Goal: Information Seeking & Learning: Check status

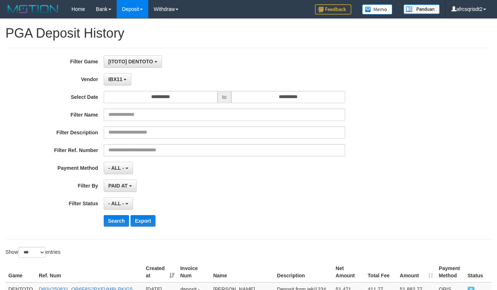
select select "**********"
select select "***"
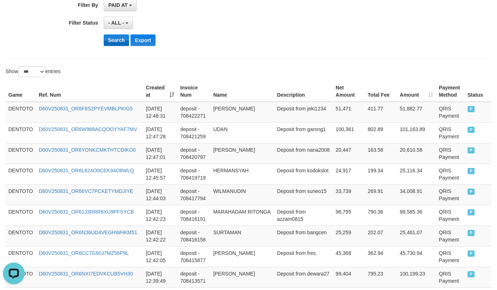
scroll to position [7, 0]
click at [109, 44] on button "Search" at bounding box center [117, 40] width 26 height 12
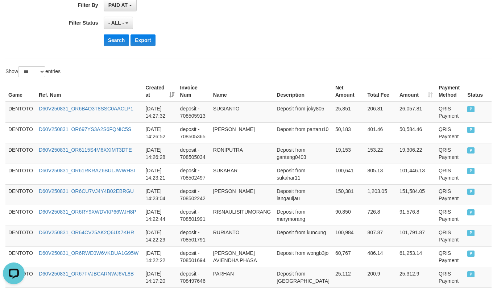
click at [262, 37] on div "Search Export" at bounding box center [259, 40] width 311 height 12
click at [22, 111] on td "DENTOTO" at bounding box center [20, 112] width 30 height 21
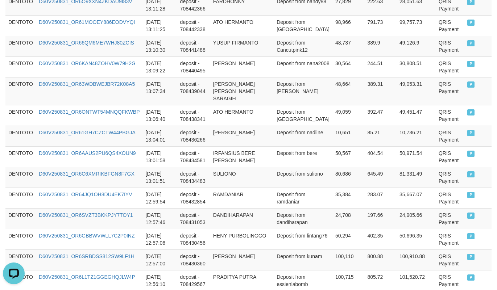
scroll to position [1812, 0]
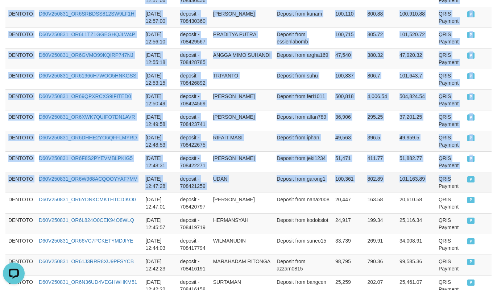
click at [444, 182] on td "QRIS Payment" at bounding box center [450, 182] width 29 height 21
click at [469, 186] on td "P" at bounding box center [477, 182] width 27 height 21
copy tbody "DENTOTO D60V250831_OR6B4O3T8SSC0AACLP1 2025-08-31 14:27:32 deposit - 708505913 …"
click at [308, 146] on td "Deposit from iphan" at bounding box center [303, 141] width 59 height 21
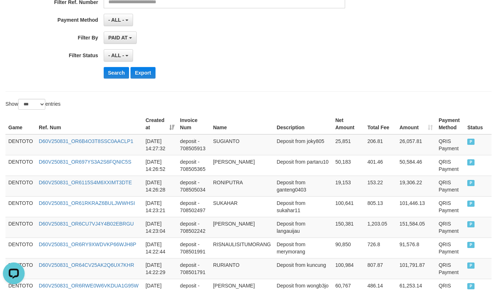
scroll to position [181, 0]
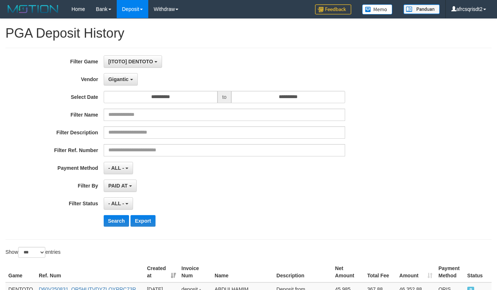
select select "**********"
select select "***"
click at [112, 215] on button "Search" at bounding box center [117, 221] width 26 height 12
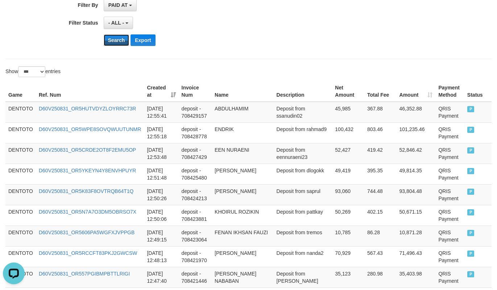
scroll to position [7, 0]
click at [254, 42] on div "Search Export" at bounding box center [259, 40] width 311 height 12
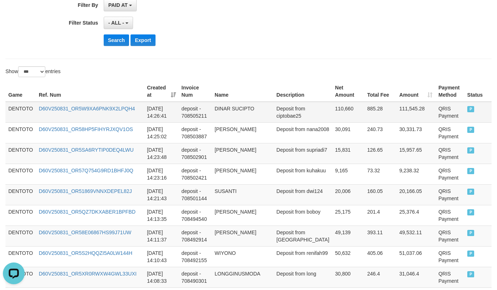
click at [22, 117] on td "DENTOTO" at bounding box center [20, 112] width 30 height 21
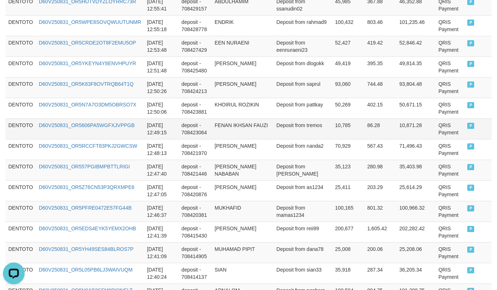
scroll to position [1631, 0]
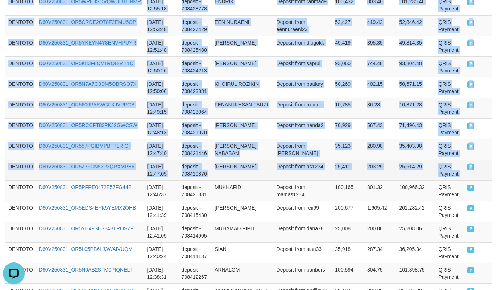
click at [482, 180] on td "P" at bounding box center [477, 170] width 27 height 21
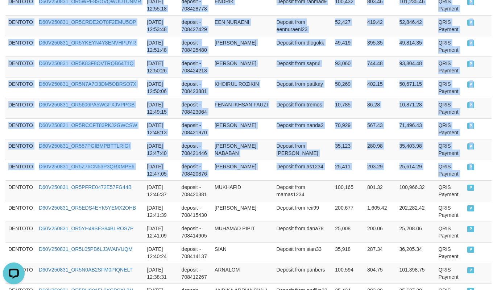
copy tbody "DENTOTO D60V250831_OR5W9XA6PNK9X2LPQH4 2025-08-31 14:26:41 deposit - 708505211 …"
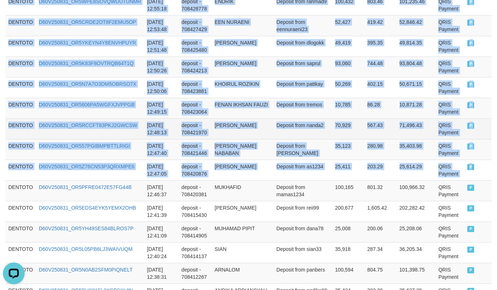
click at [314, 139] on td "Deposit from nanda2" at bounding box center [303, 129] width 59 height 21
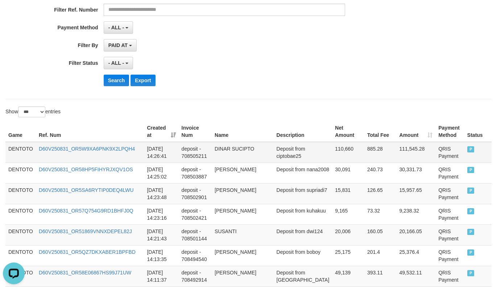
scroll to position [181, 0]
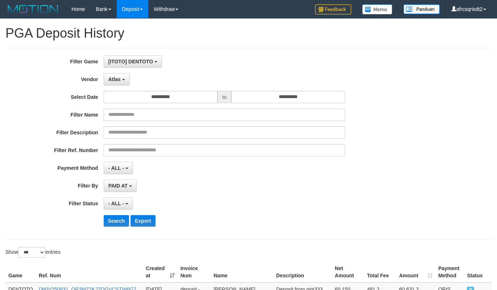
select select "**********"
select select "***"
drag, startPoint x: 0, startPoint y: 0, endPoint x: 179, endPoint y: 49, distance: 186.0
click at [120, 215] on button "Search" at bounding box center [117, 221] width 26 height 12
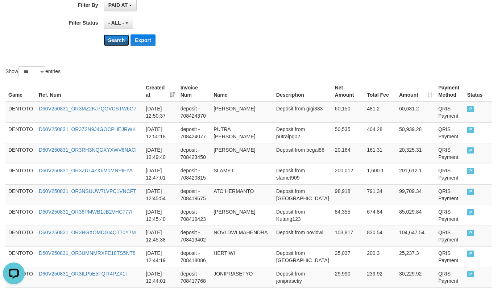
scroll to position [7, 0]
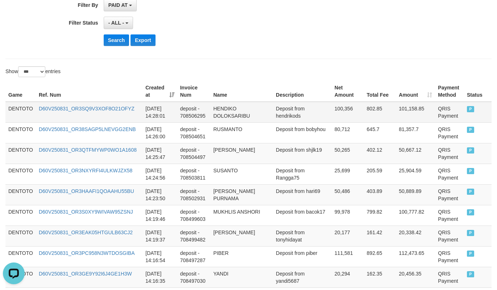
click at [13, 115] on td "DENTOTO" at bounding box center [20, 112] width 30 height 21
click at [9, 109] on td "DENTOTO" at bounding box center [20, 112] width 30 height 21
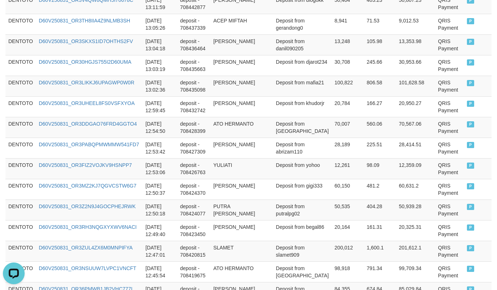
scroll to position [1631, 0]
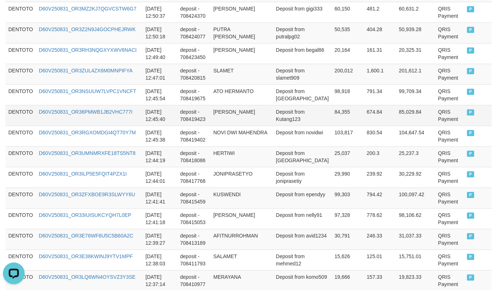
click at [466, 126] on td "P" at bounding box center [478, 115] width 28 height 21
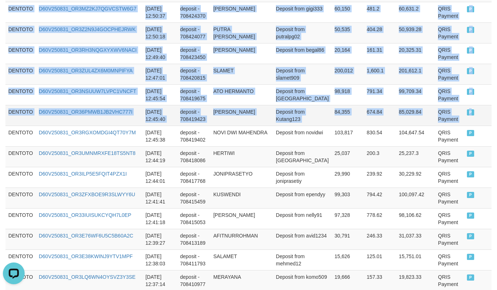
copy tbody "DENTOTO D60V250831_OR3SQ9V3XOF8O21OFYZ 2025-08-31 14:28:01 deposit - 708506295 …"
click at [309, 126] on td "Deposit from Kutang123" at bounding box center [302, 115] width 59 height 21
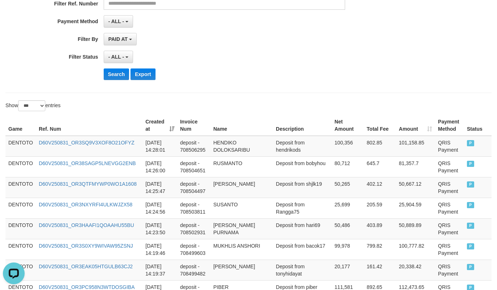
scroll to position [181, 0]
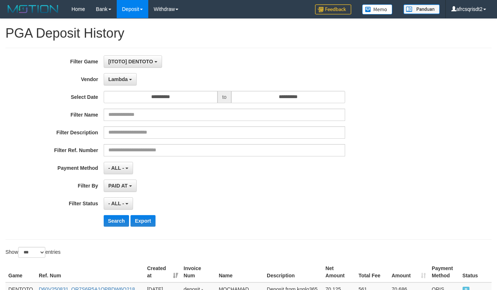
select select "**********"
select select "***"
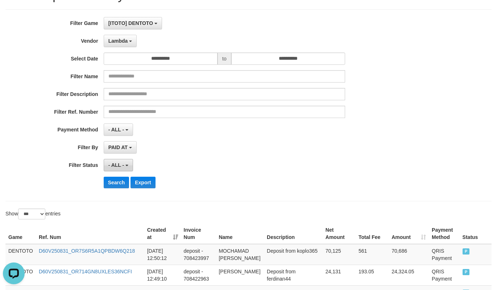
scroll to position [7, 0]
drag, startPoint x: 113, startPoint y: 181, endPoint x: 141, endPoint y: 181, distance: 27.5
click at [113, 181] on button "Search" at bounding box center [117, 183] width 26 height 12
click at [299, 163] on div "- ALL - SELECT ALL - ALL - SELECT STATUS PENDING/UNPAID PAID CANCELED EXPIRED" at bounding box center [224, 165] width 241 height 12
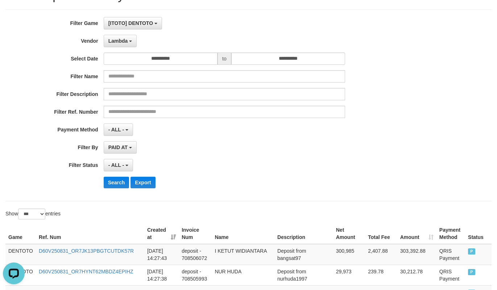
scroll to position [220, 0]
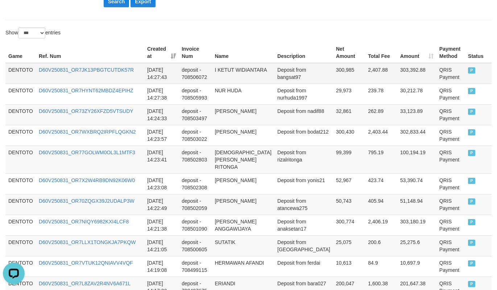
click at [29, 75] on td "DENTOTO" at bounding box center [20, 73] width 30 height 21
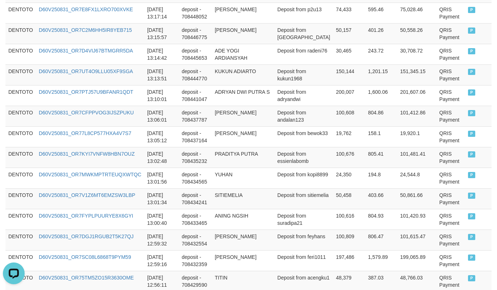
scroll to position [1851, 0]
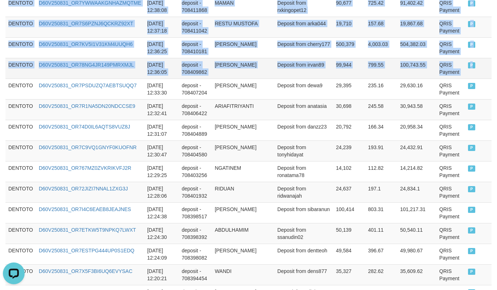
click at [465, 75] on td "P" at bounding box center [478, 68] width 26 height 21
copy tbody "DENTOTO D60V250831_OR7JK13PBGTCUTDK57R 2025-08-31 14:27:43 deposit - 708506072 …"
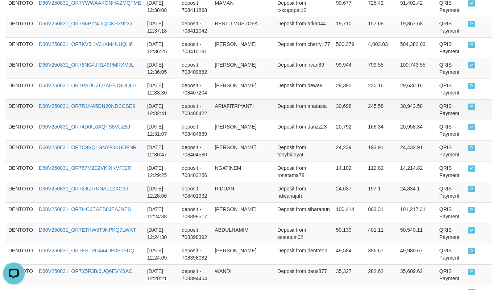
click at [333, 108] on td "30,698" at bounding box center [349, 109] width 32 height 21
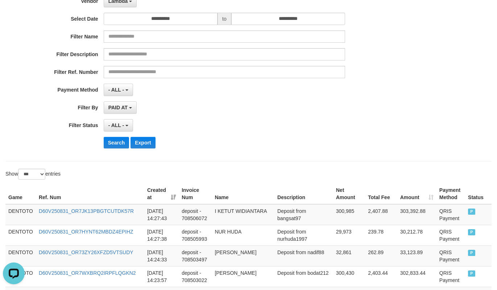
scroll to position [38, 0]
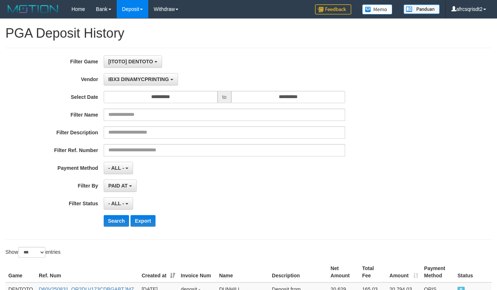
select select "**********"
select select "***"
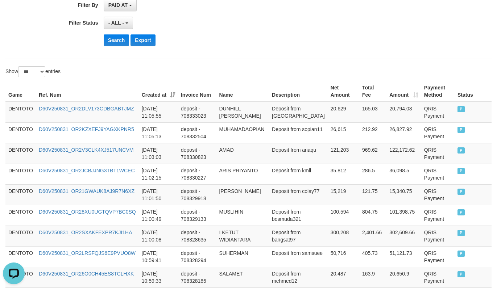
scroll to position [7, 0]
click at [117, 43] on button "Search" at bounding box center [117, 40] width 26 height 12
click at [262, 42] on div "Search Export" at bounding box center [259, 40] width 311 height 12
